Goal: Task Accomplishment & Management: Use online tool/utility

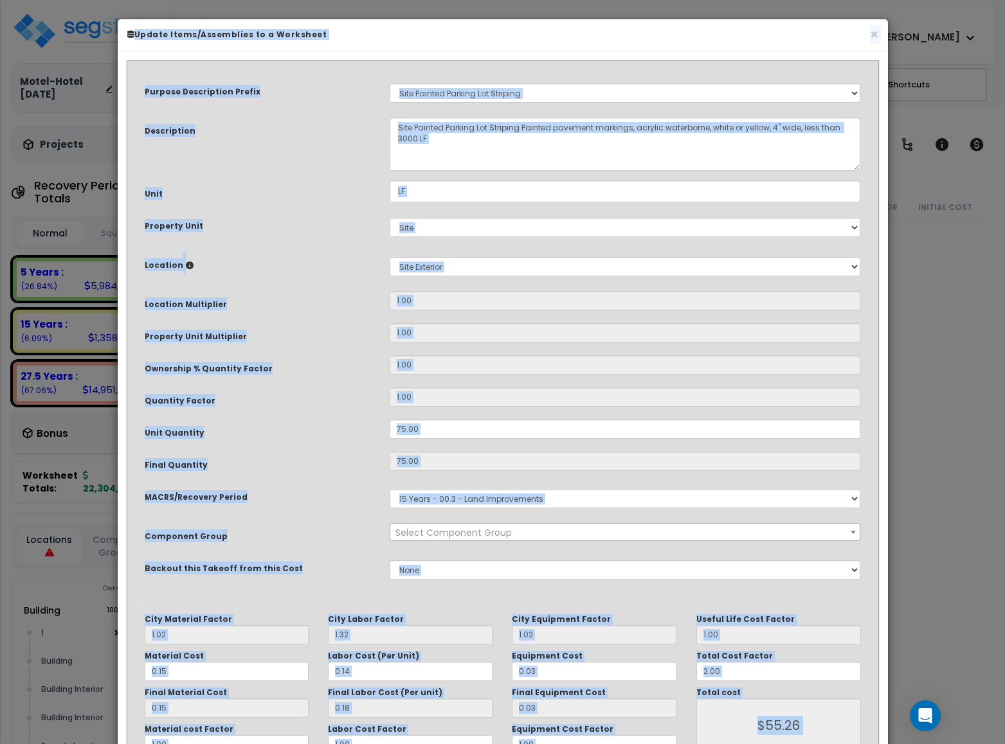
scroll to position [18586, 0]
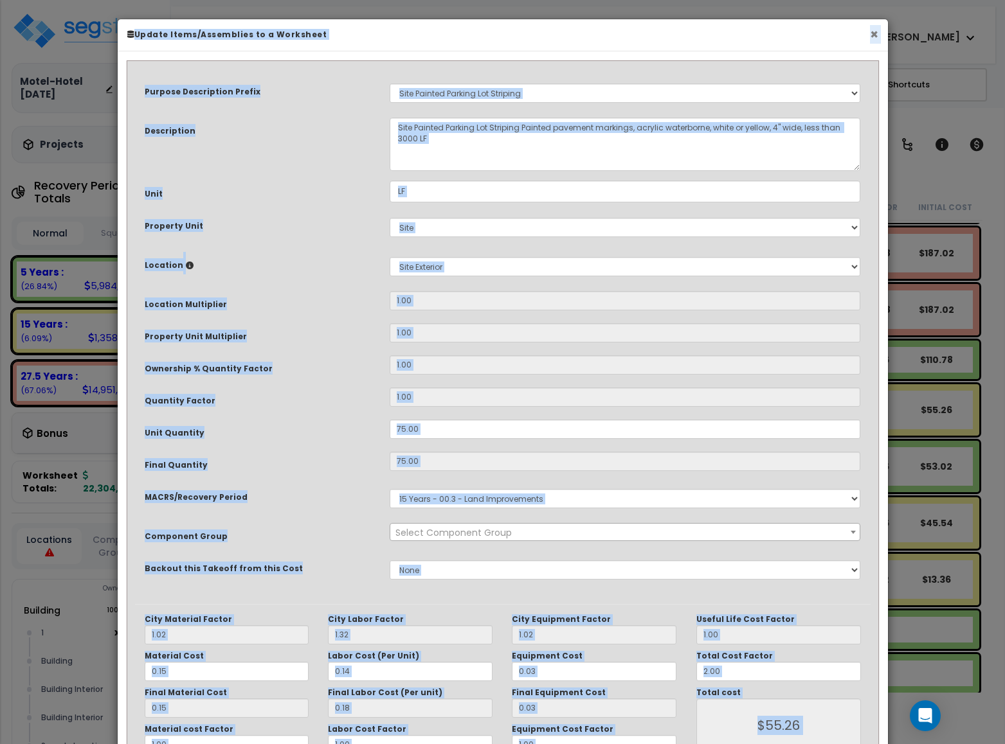
click at [870, 41] on button "×" at bounding box center [874, 34] width 8 height 13
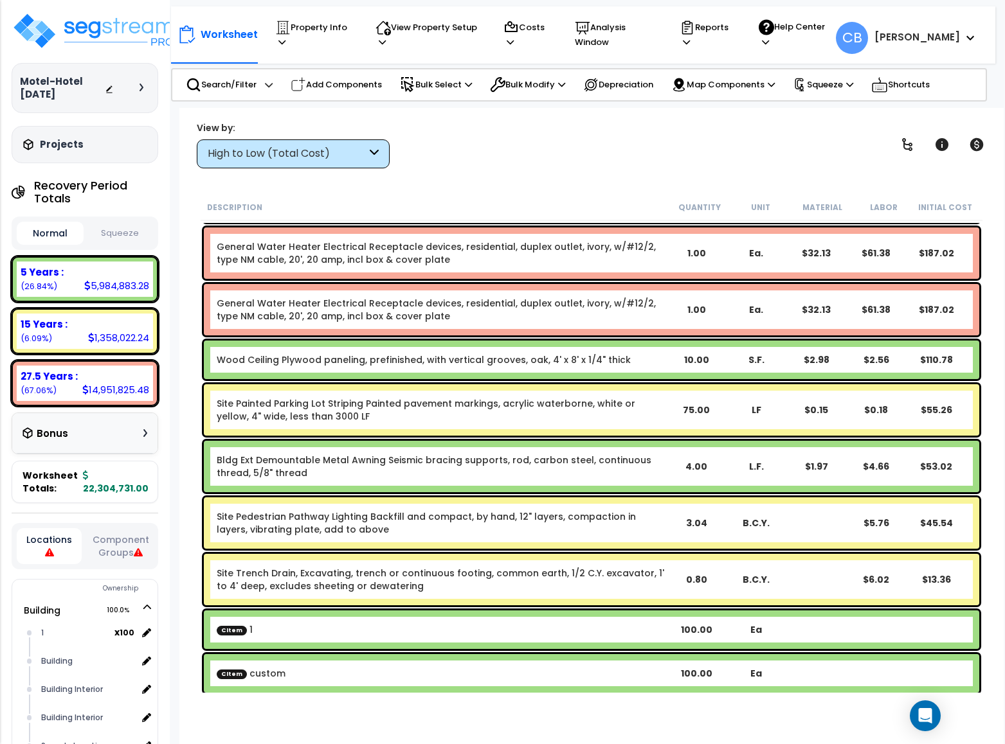
click at [408, 193] on div "Worksheet Property Info Property Setup Add Property Unit Template property Clon…" at bounding box center [591, 480] width 824 height 744
click at [354, 278] on div "General Water Heater Electrical Receptacle devices, residential, duplex outlet,…" at bounding box center [592, 253] width 782 height 58
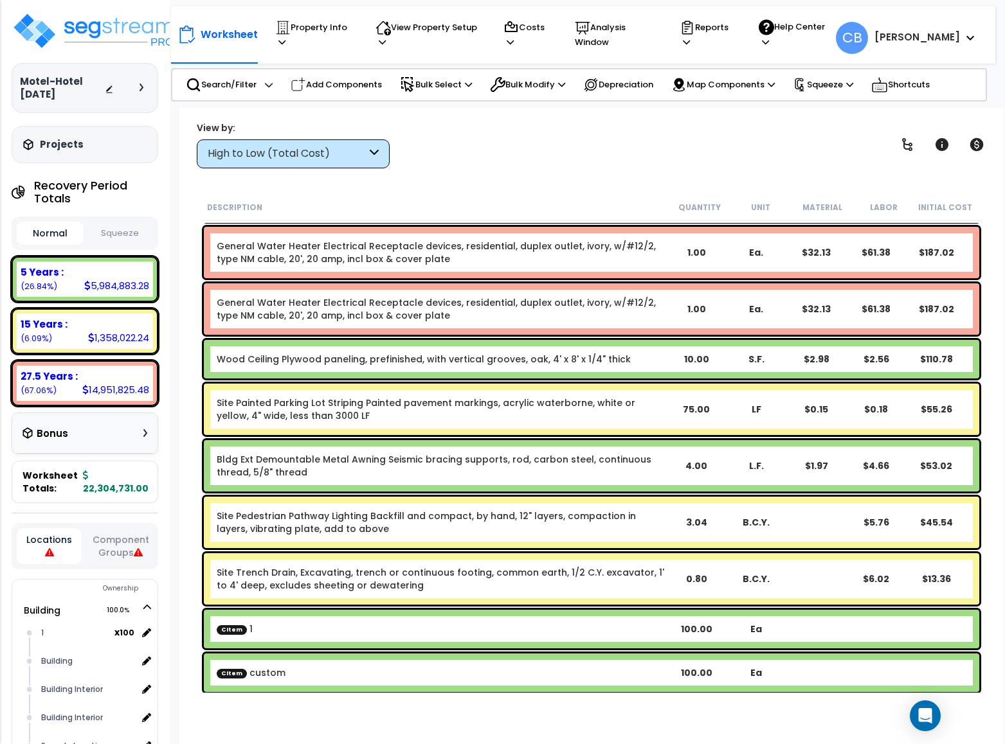
click at [328, 289] on div "General Water Heater Electrical Receptacle devices, residential, duplex outlet,…" at bounding box center [591, 308] width 775 height 51
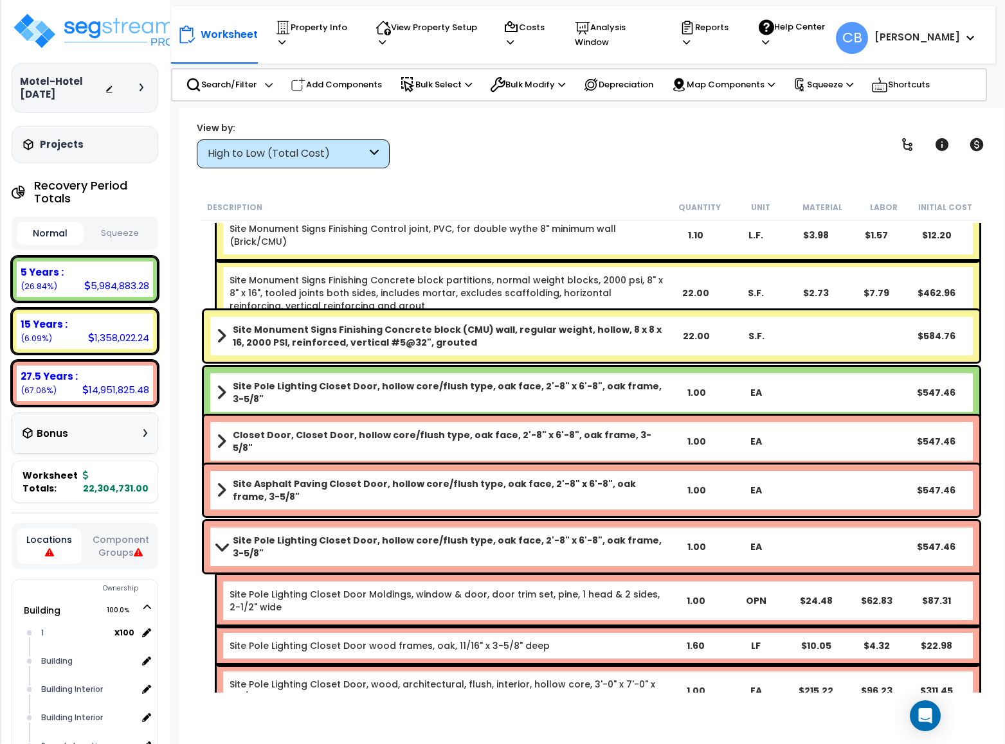
click at [351, 349] on div "Site Monument Signs Finishing Concrete block (CMU) wall, regular weight, hollow…" at bounding box center [591, 335] width 775 height 51
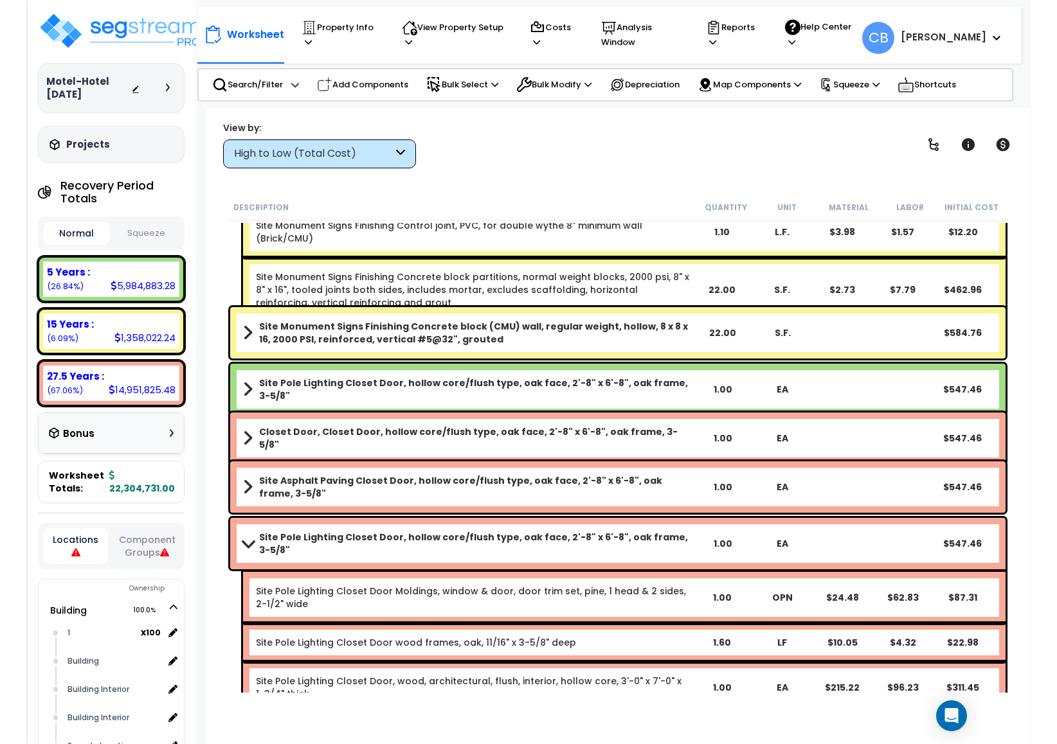
scroll to position [17044, 0]
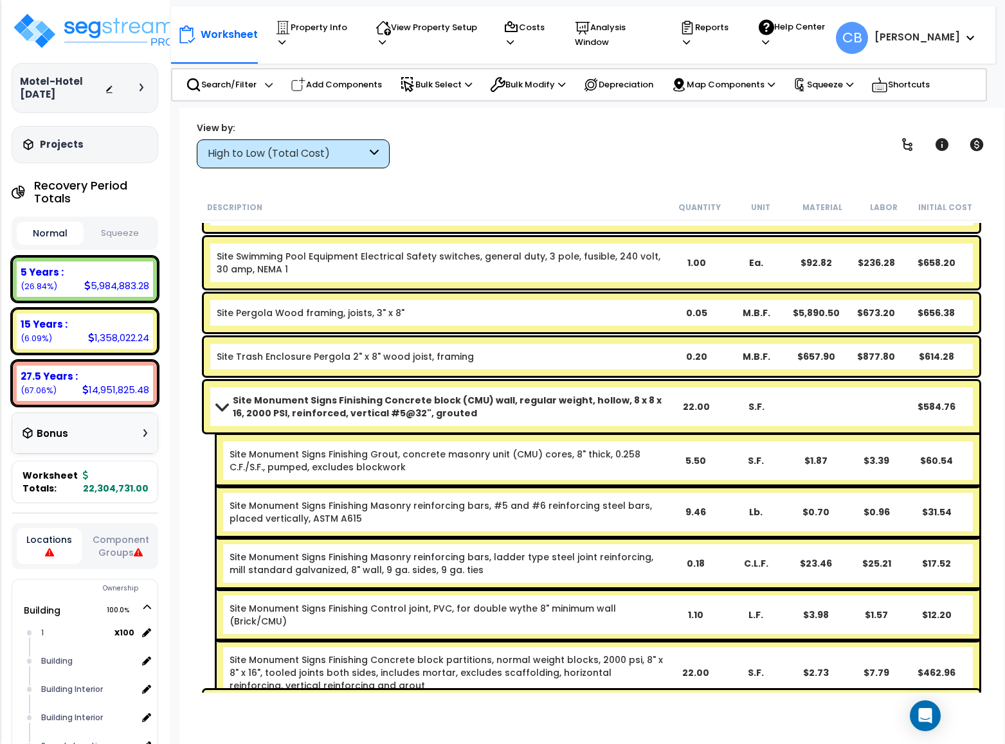
click at [351, 350] on link "Site Trash Enclosure Pergola 2" x 8" wood joist, framing" at bounding box center [345, 356] width 257 height 13
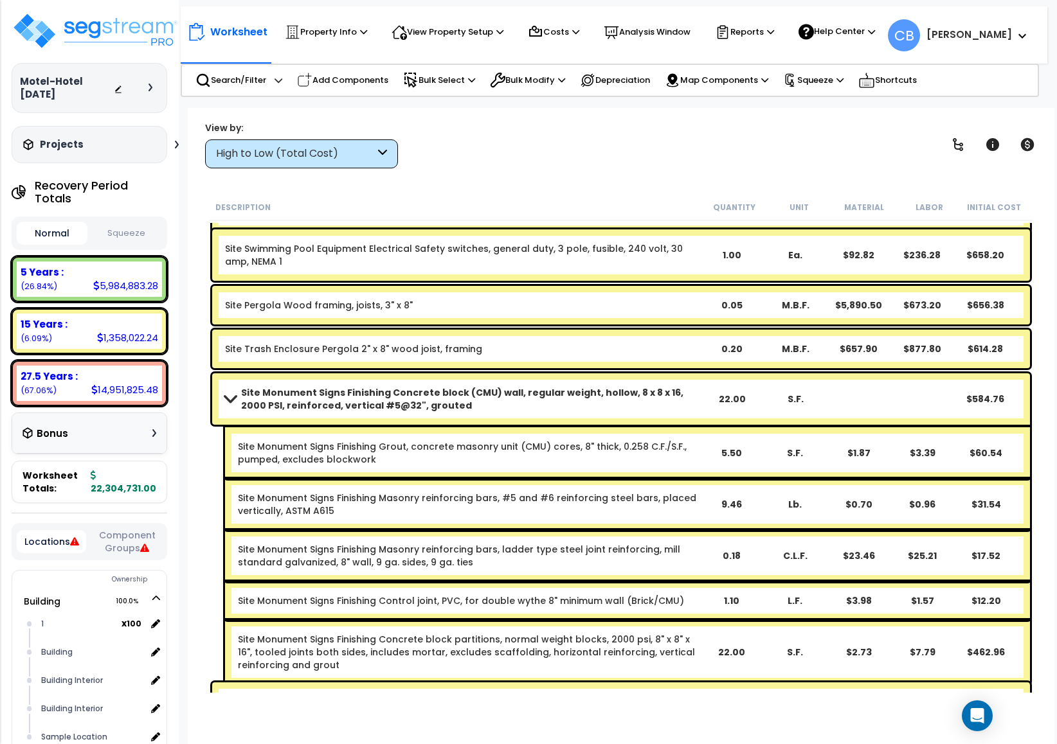
click at [1004, 211] on div "Initial Cost" at bounding box center [994, 207] width 65 height 13
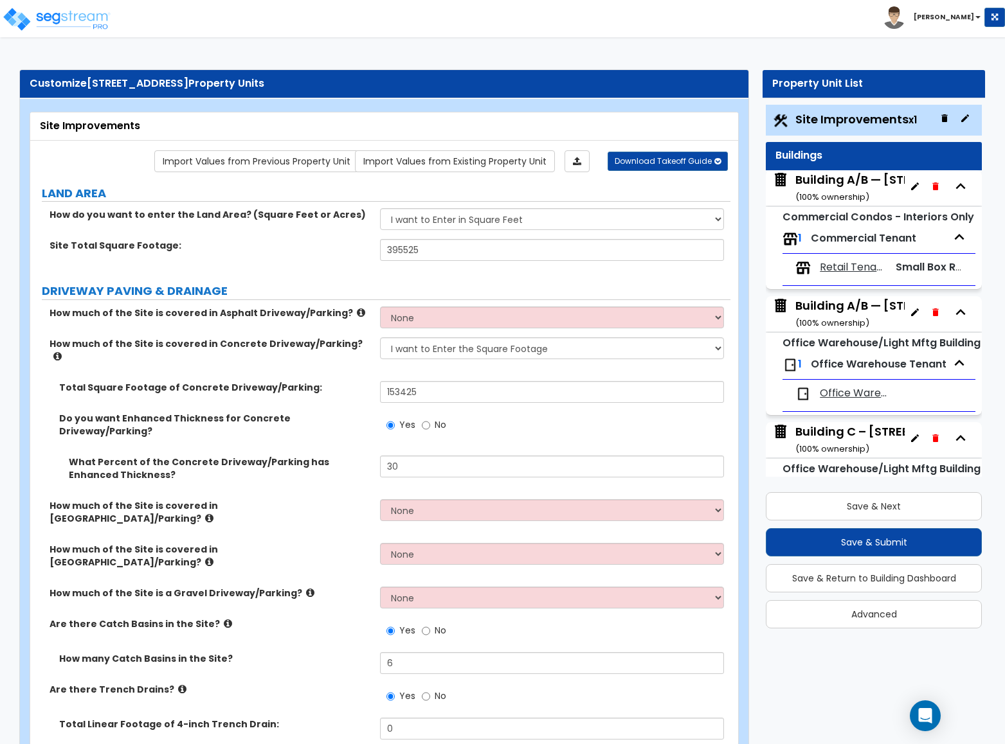
select select "2"
select select "1"
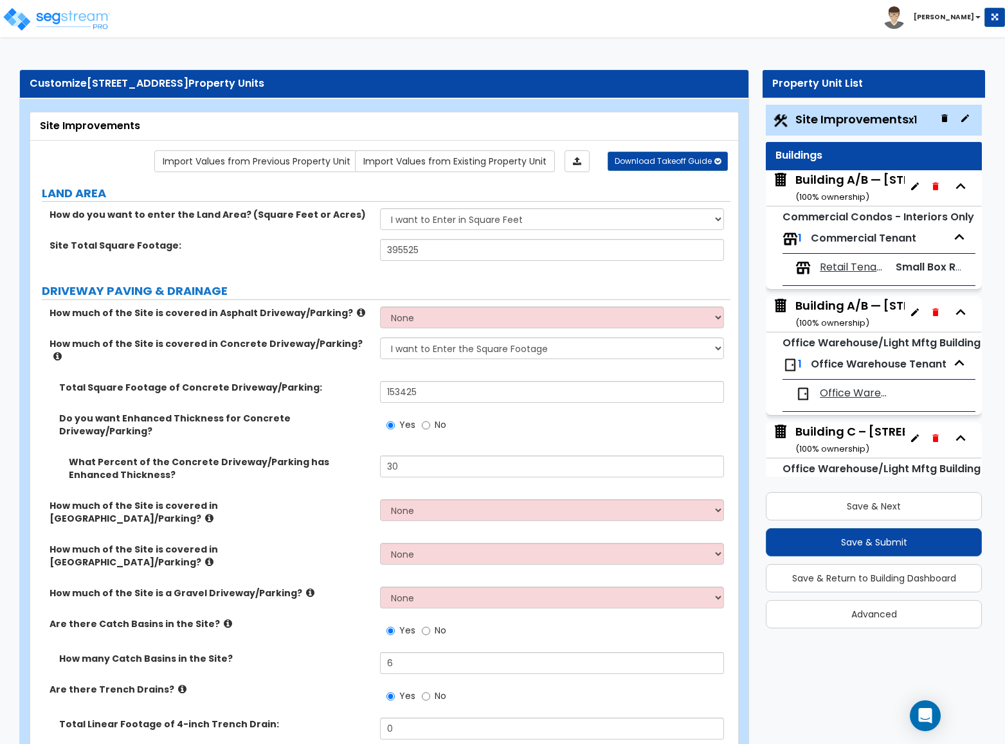
select select "2"
select select "4"
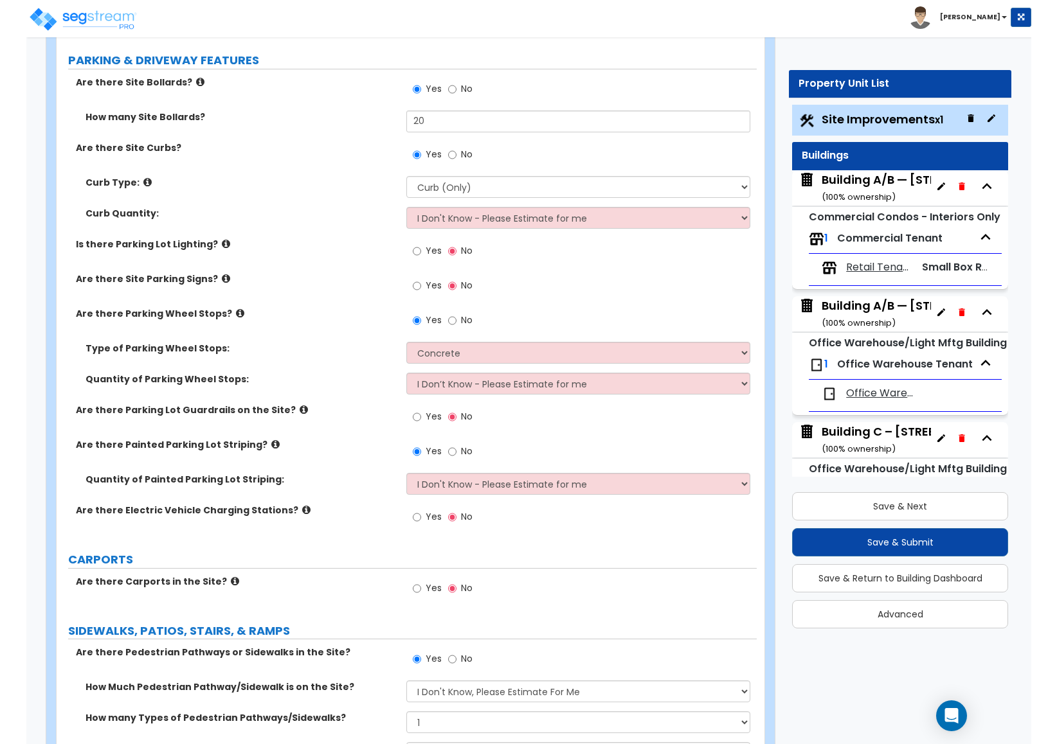
scroll to position [4, 0]
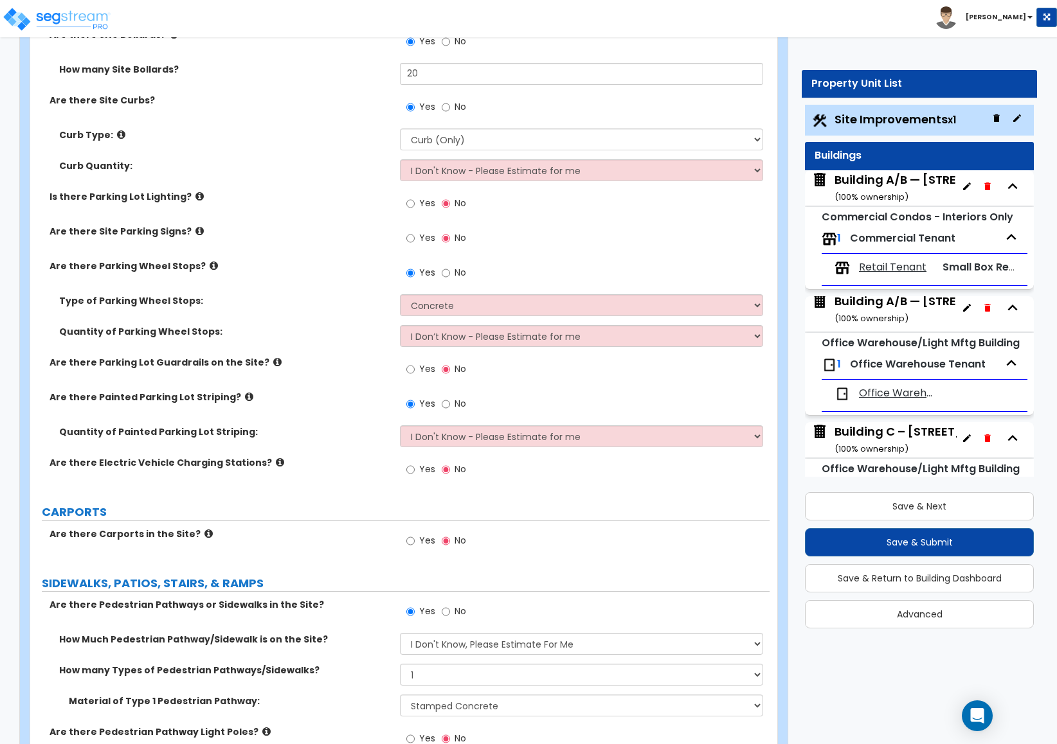
click at [241, 455] on div "Quantity of Painted Parking Lot Striping: I Don't Know - Please Estimate for me…" at bounding box center [399, 441] width 739 height 31
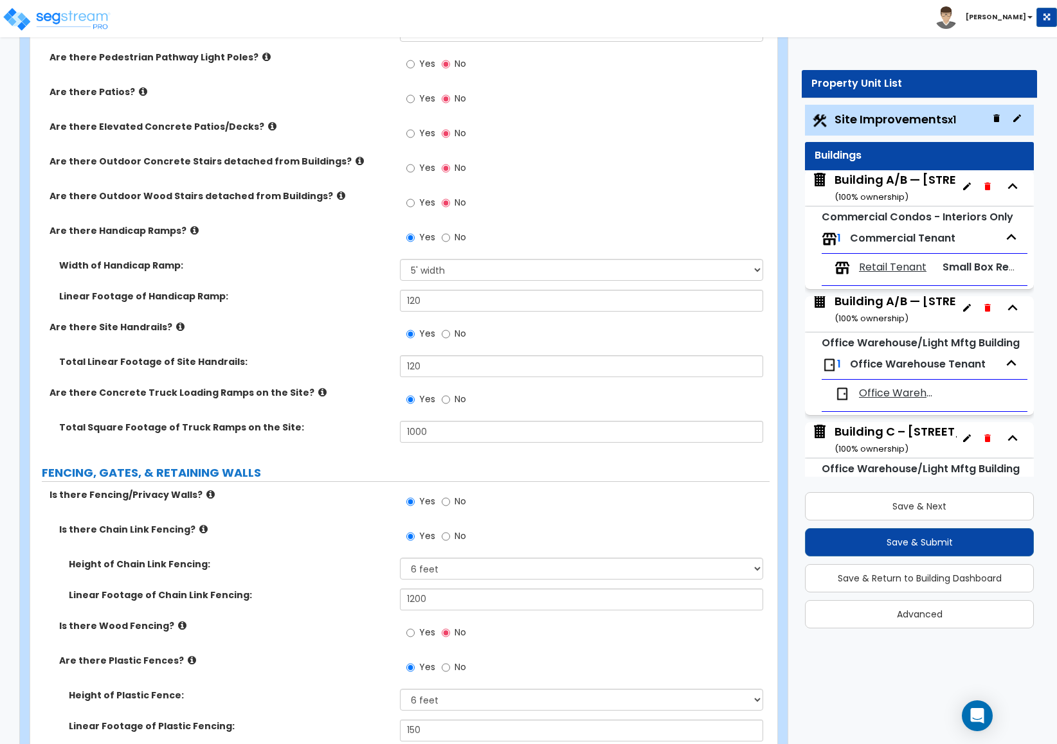
click at [247, 702] on label "Height of Plastic Fence:" at bounding box center [229, 695] width 321 height 13
